Goal: Task Accomplishment & Management: Use online tool/utility

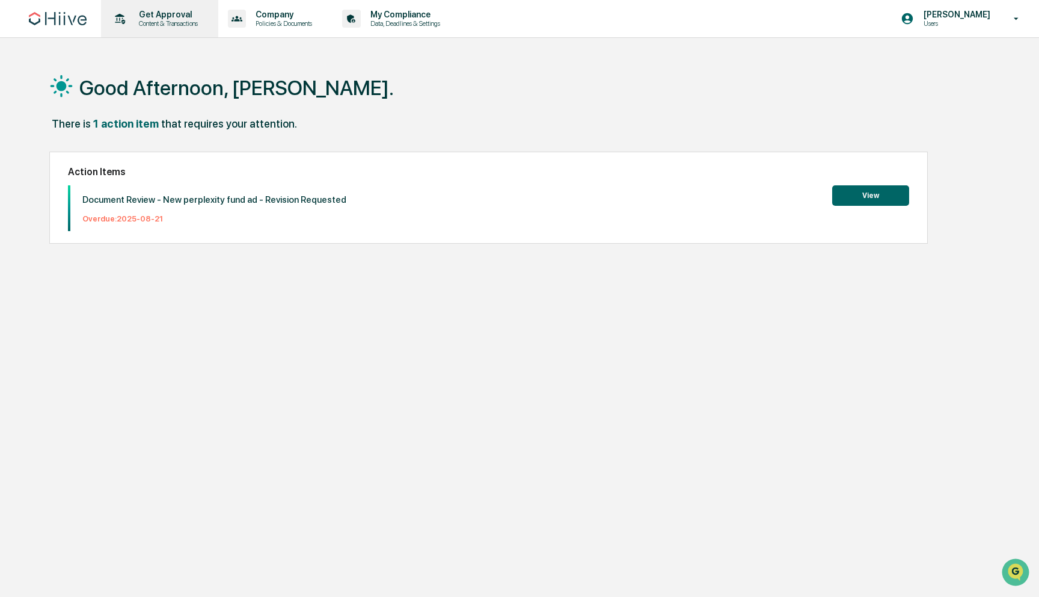
click at [179, 29] on div "Get Approval Content & Transactions" at bounding box center [158, 18] width 105 height 37
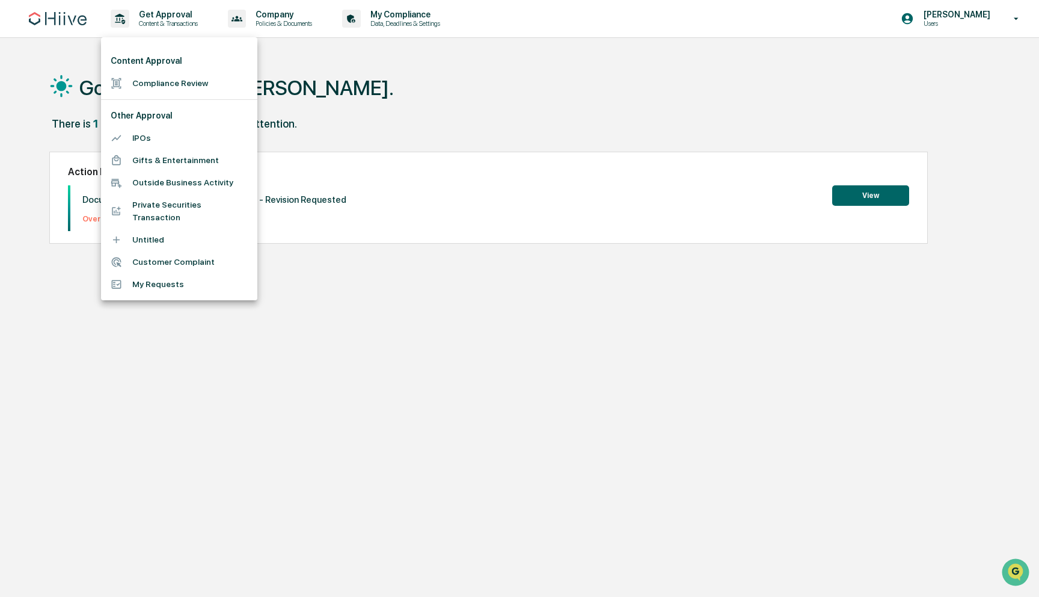
click at [311, 20] on div at bounding box center [519, 298] width 1039 height 597
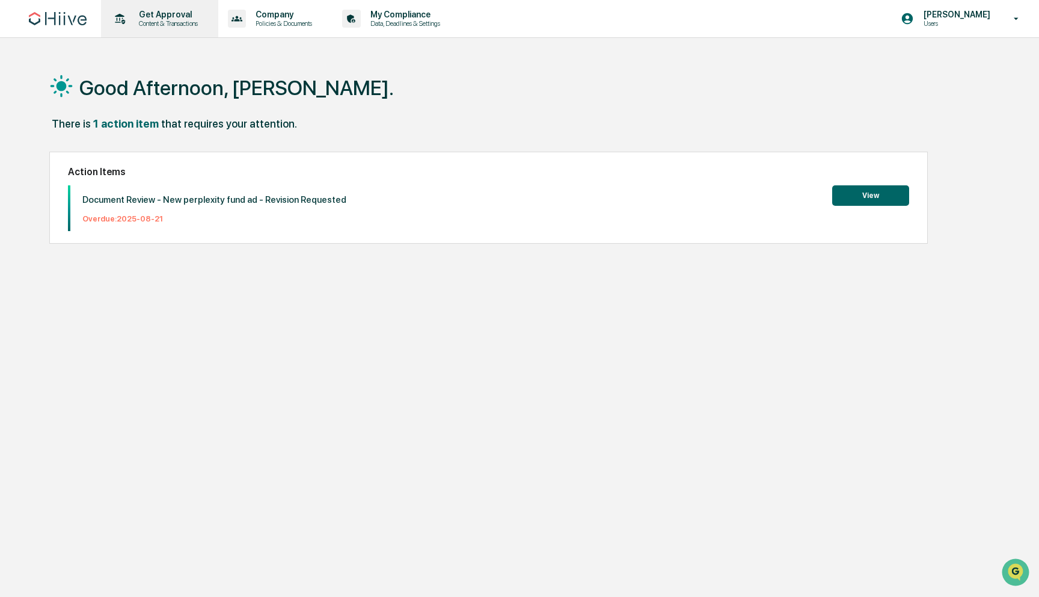
click at [181, 17] on p "Get Approval" at bounding box center [166, 15] width 75 height 10
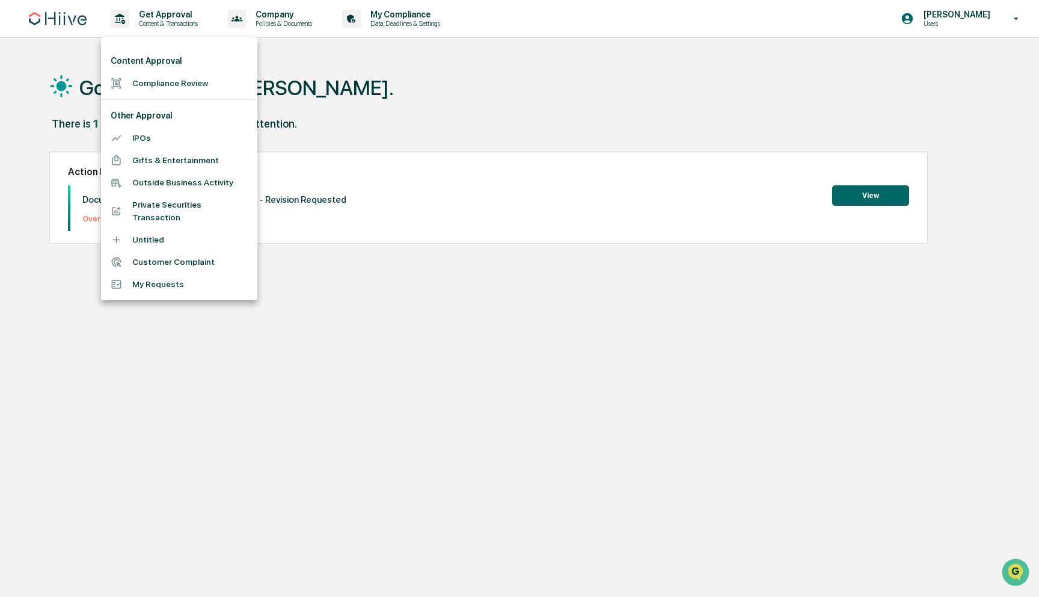
click at [337, 36] on div at bounding box center [519, 298] width 1039 height 597
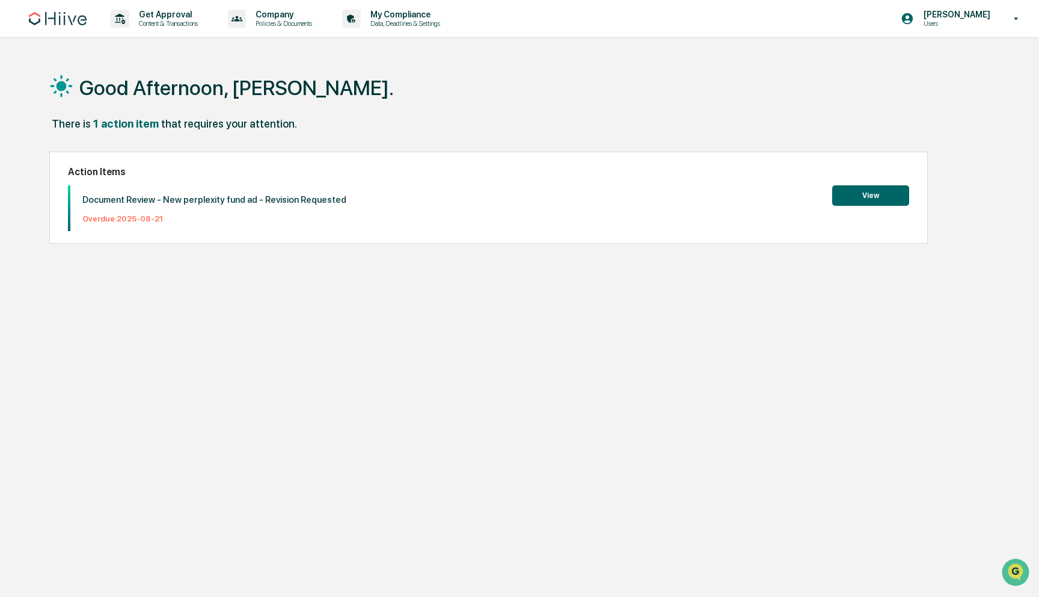
click at [862, 203] on button "View" at bounding box center [870, 195] width 77 height 20
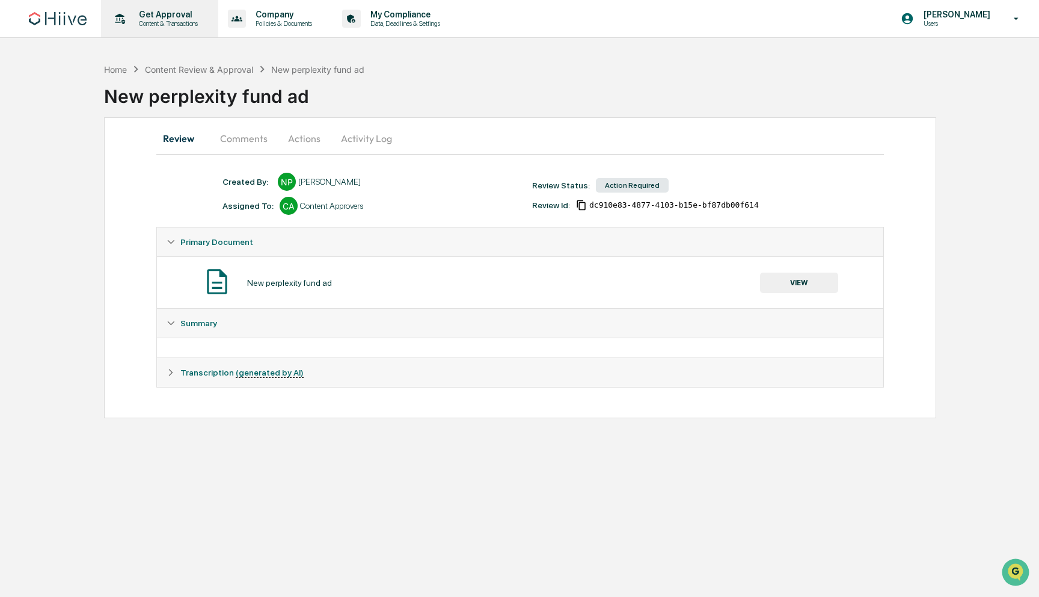
click at [173, 19] on p "Get Approval" at bounding box center [166, 15] width 75 height 10
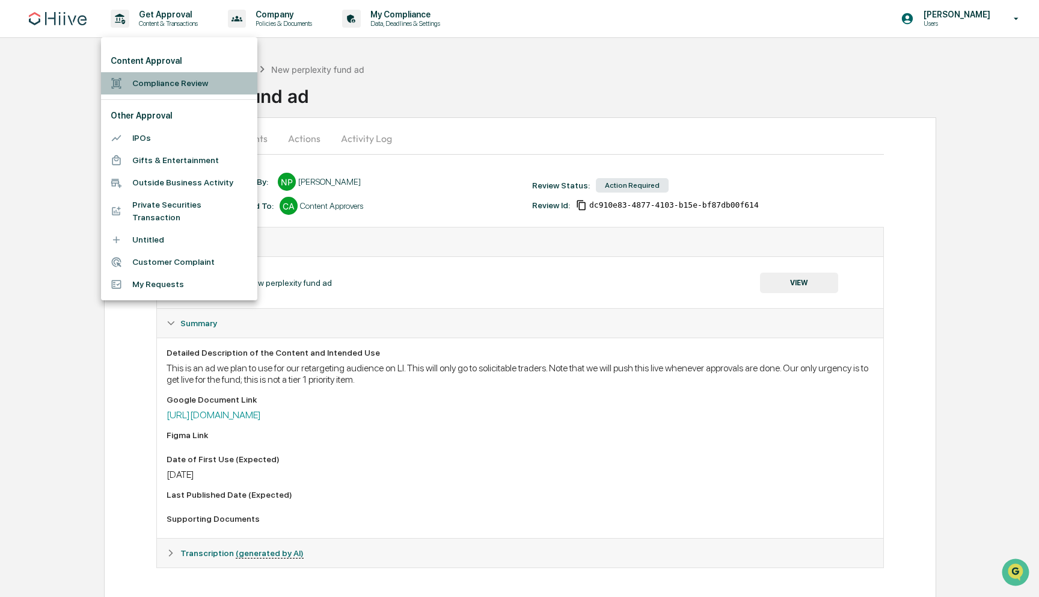
click at [168, 82] on li "Compliance Review" at bounding box center [179, 83] width 156 height 22
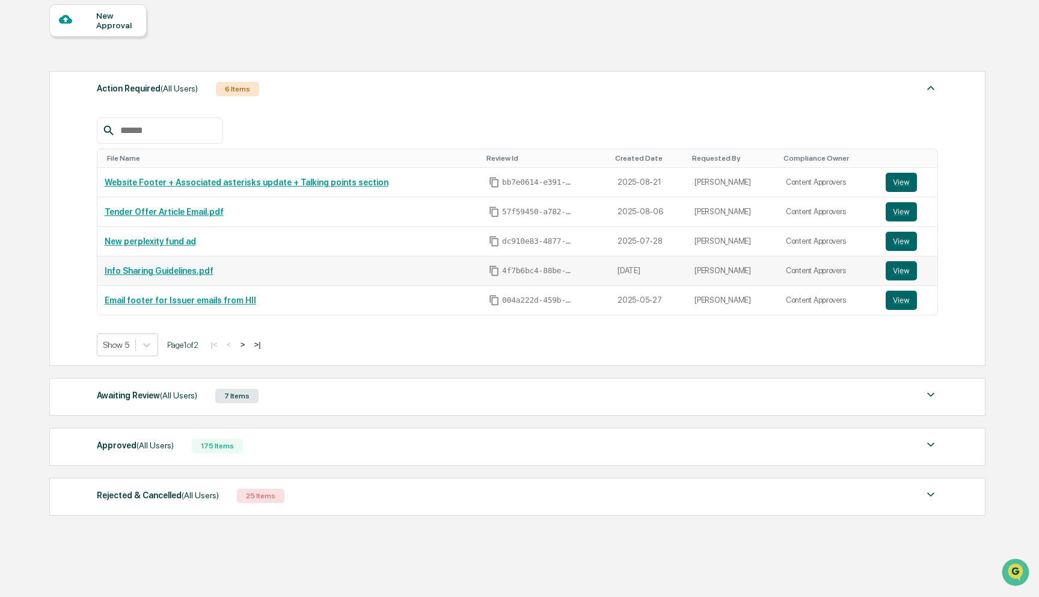
scroll to position [132, 0]
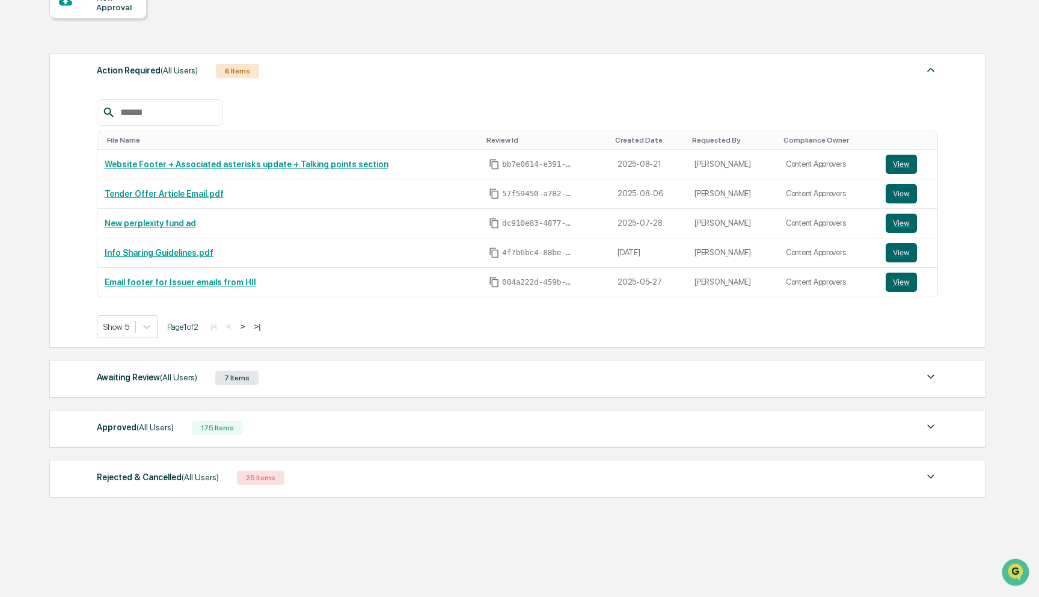
click at [281, 429] on div "Approved (All Users) 175 Items" at bounding box center [518, 427] width 842 height 17
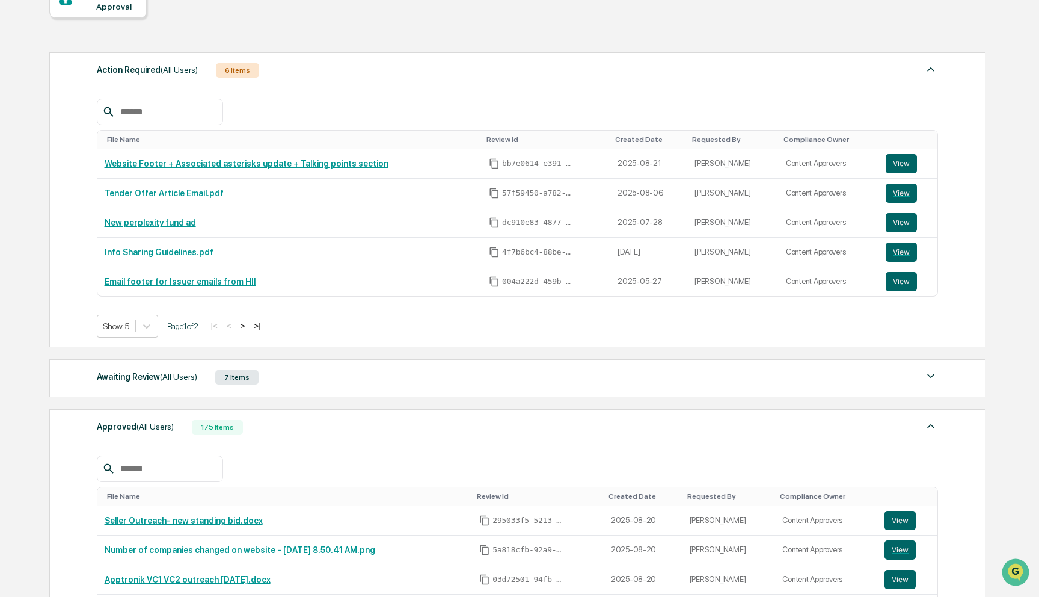
scroll to position [128, 0]
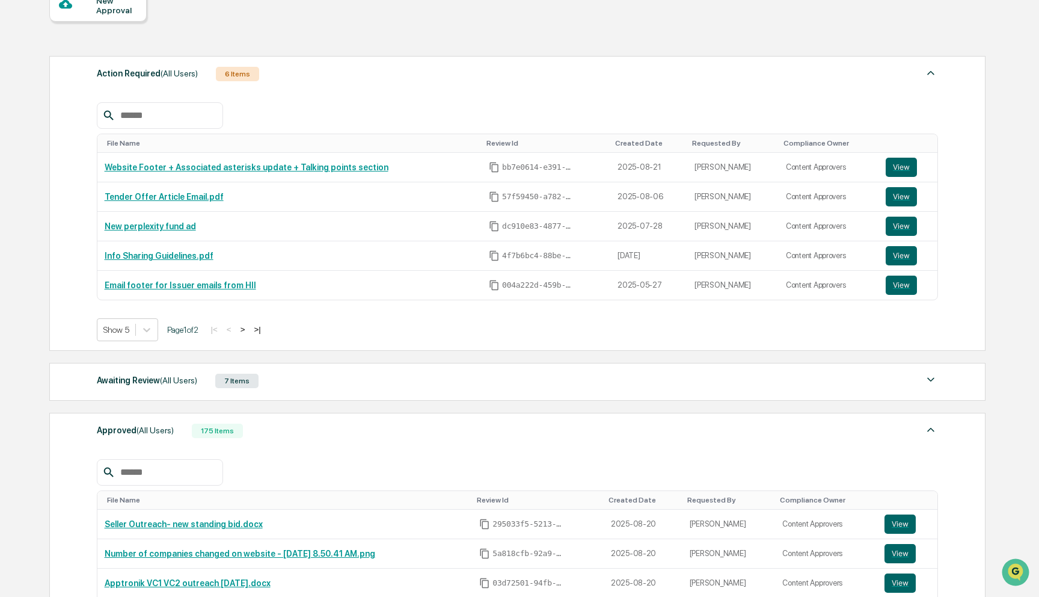
click at [186, 458] on div "File Name Review Id Created Date Requested By Compliance Owner Seller Outreach-…" at bounding box center [518, 569] width 842 height 257
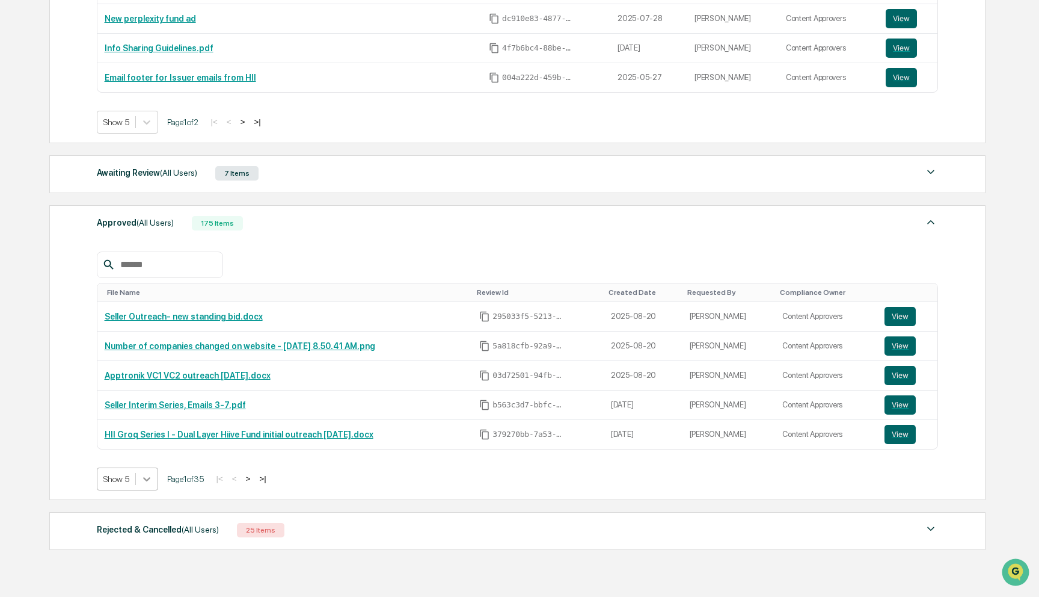
scroll to position [342, 0]
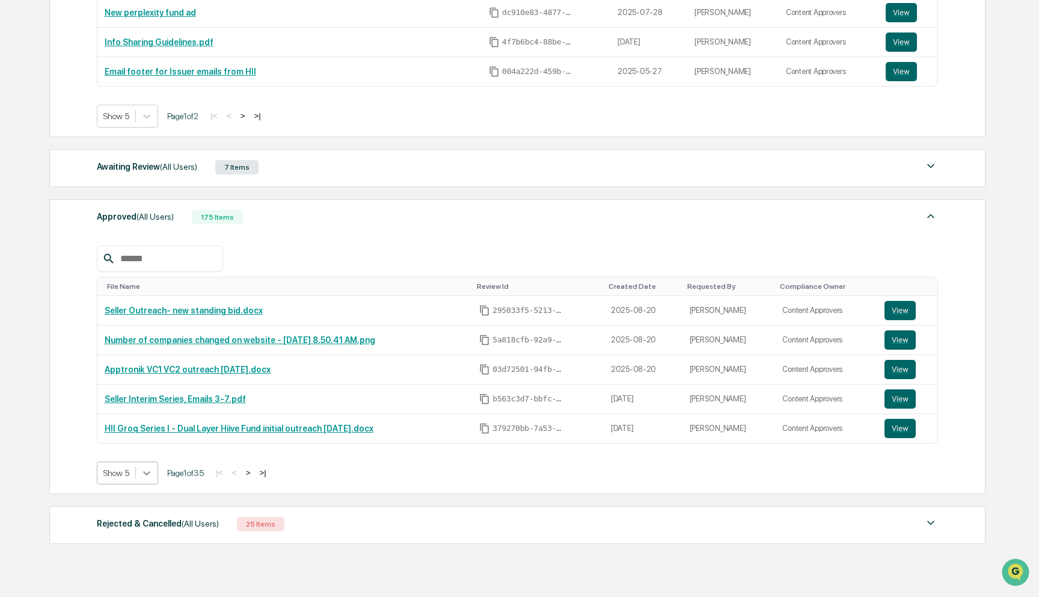
click at [149, 478] on icon at bounding box center [147, 473] width 12 height 12
click at [134, 582] on div "Show 100" at bounding box center [129, 578] width 64 height 19
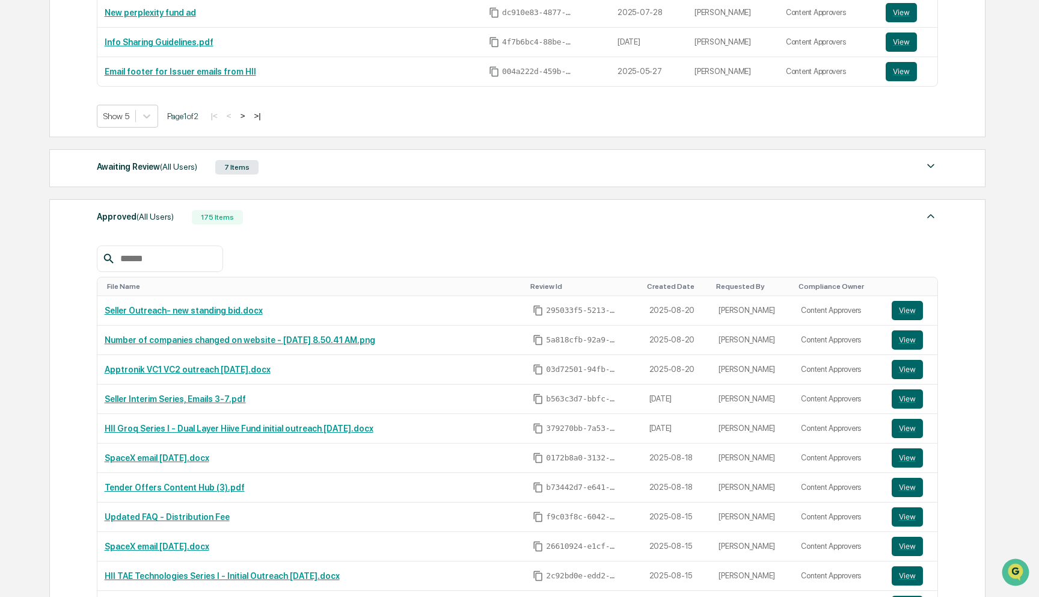
click at [748, 288] on div "Requested By" at bounding box center [752, 286] width 73 height 8
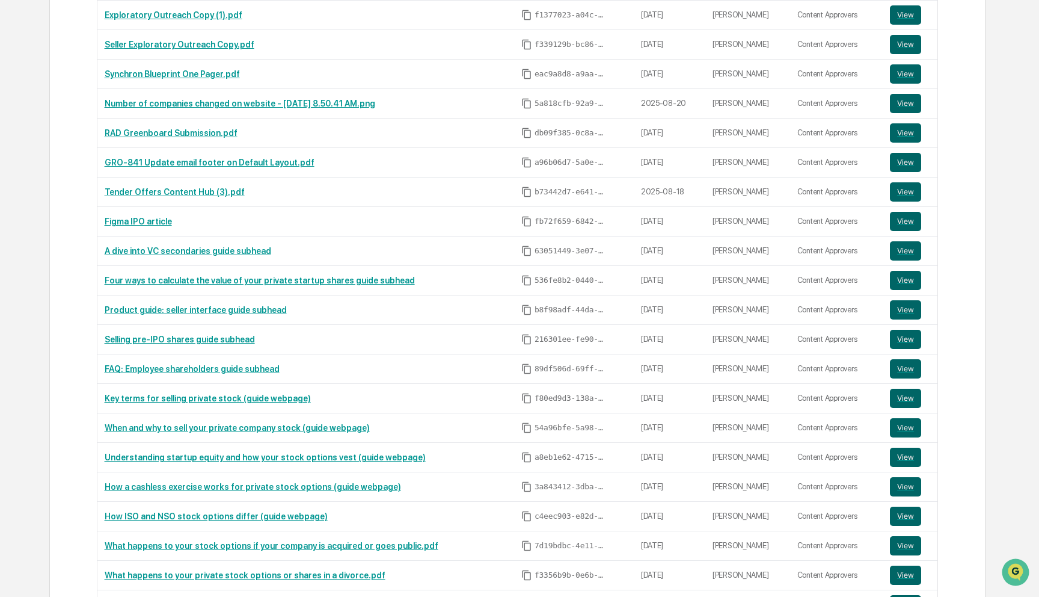
scroll to position [1284, 0]
